Goal: Task Accomplishment & Management: Use online tool/utility

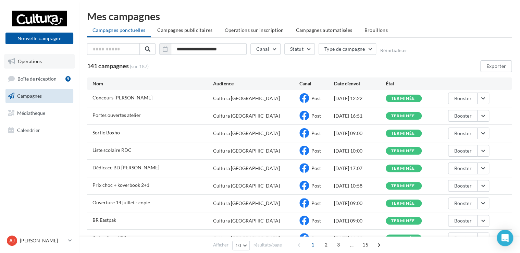
click at [30, 65] on link "Opérations" at bounding box center [39, 61] width 71 height 14
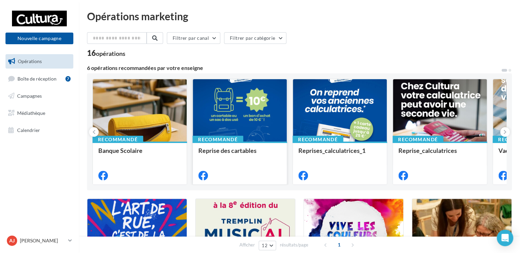
click at [238, 123] on div at bounding box center [240, 110] width 94 height 63
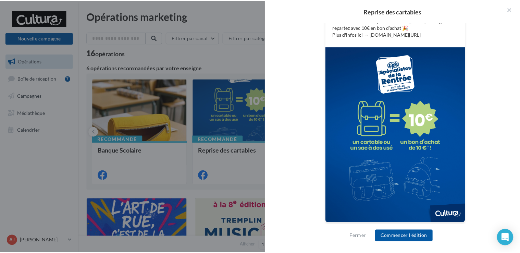
scroll to position [84, 0]
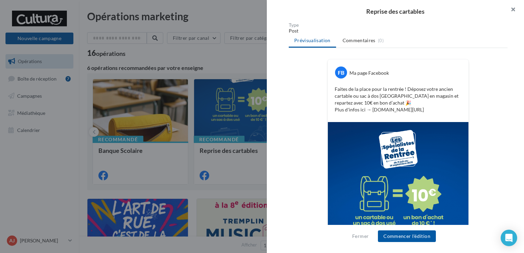
click at [514, 9] on button "button" at bounding box center [509, 10] width 27 height 21
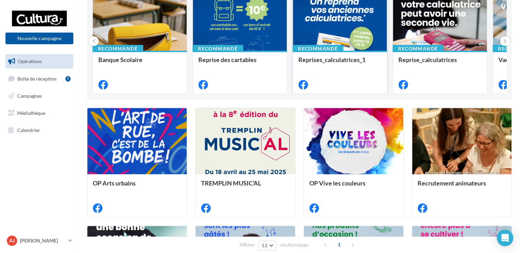
scroll to position [0, 0]
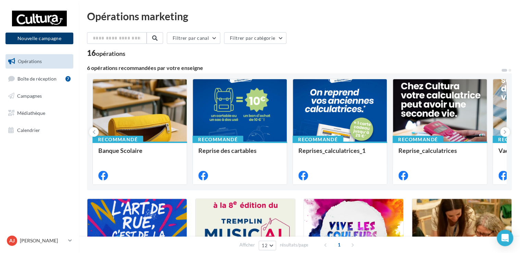
click at [42, 35] on button "Nouvelle campagne" at bounding box center [39, 39] width 68 height 12
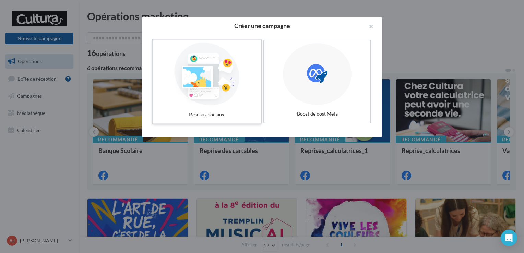
click at [218, 79] on div at bounding box center [206, 73] width 103 height 63
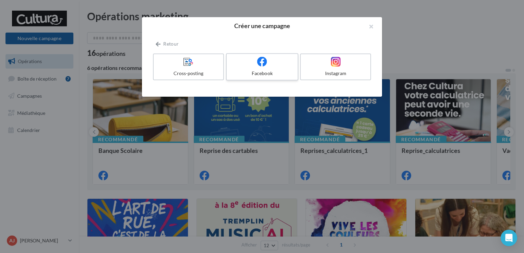
click at [267, 68] on label "Facebook" at bounding box center [262, 66] width 72 height 27
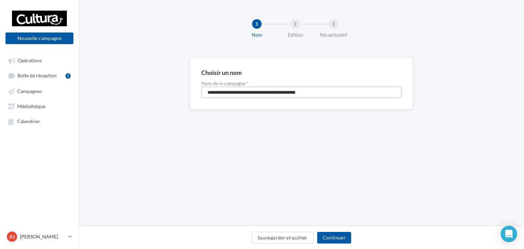
click at [328, 91] on input "**********" at bounding box center [301, 93] width 200 height 12
type input "*"
type input "****"
click at [336, 237] on button "Continuer" at bounding box center [334, 238] width 34 height 12
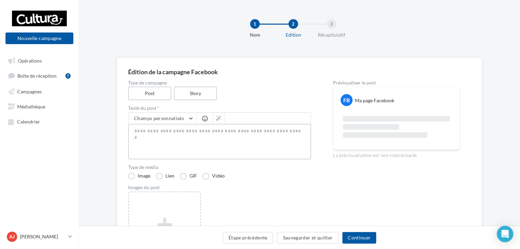
click at [150, 130] on textarea at bounding box center [219, 142] width 183 height 36
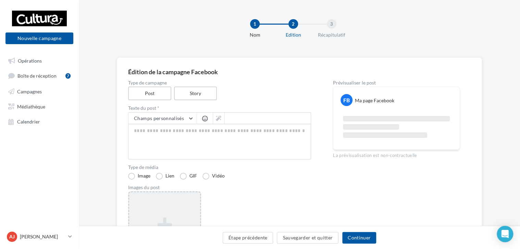
click at [149, 218] on icon at bounding box center [164, 225] width 65 height 16
click at [200, 193] on div "Sélectionner un ou plusieurs fichiers Consulter les contraintes attendues pour …" at bounding box center [164, 193] width 71 height 0
click at [41, 61] on span "Opérations" at bounding box center [30, 61] width 24 height 6
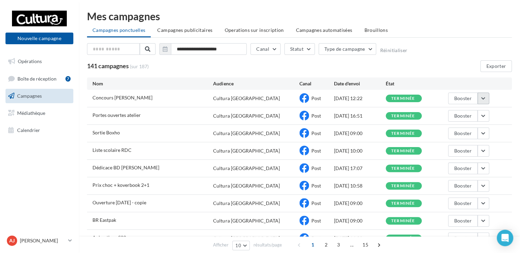
click at [486, 101] on button "button" at bounding box center [484, 99] width 12 height 12
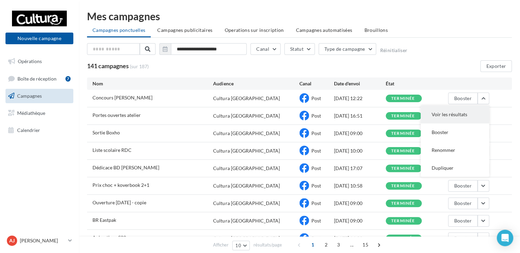
click at [457, 111] on button "Voir les résultats" at bounding box center [455, 115] width 69 height 18
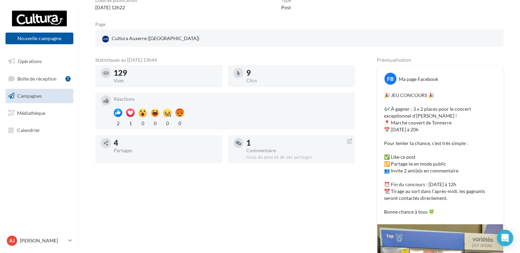
scroll to position [72, 0]
click at [36, 74] on link "Boîte de réception 7" at bounding box center [39, 78] width 71 height 15
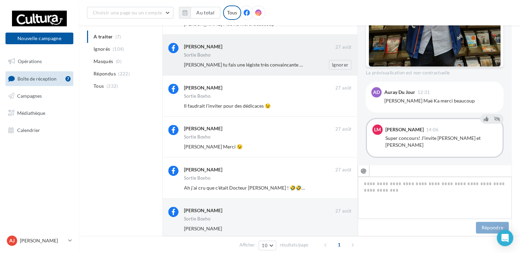
scroll to position [146, 0]
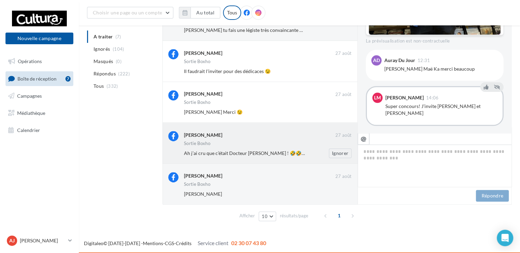
click at [237, 147] on div "[PERSON_NAME] [DATE] Sortie Boxho Ah j’ai cru que c’était Docteur [PERSON_NAME]…" at bounding box center [268, 144] width 168 height 27
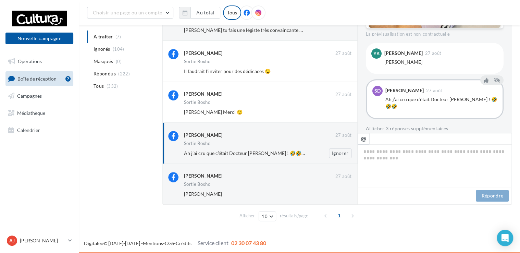
click at [236, 141] on div "Sortie Boxho" at bounding box center [268, 144] width 168 height 6
click at [484, 79] on icon at bounding box center [486, 80] width 5 height 5
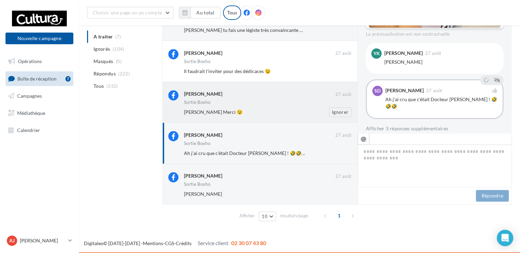
scroll to position [110, 0]
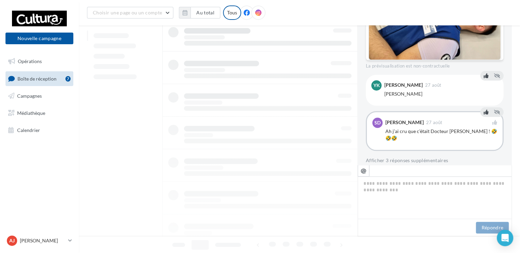
click at [484, 76] on icon at bounding box center [486, 75] width 5 height 5
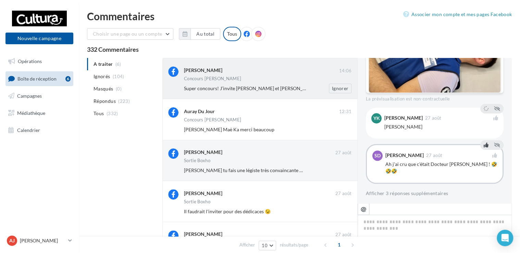
scroll to position [241, 0]
